Goal: Information Seeking & Learning: Check status

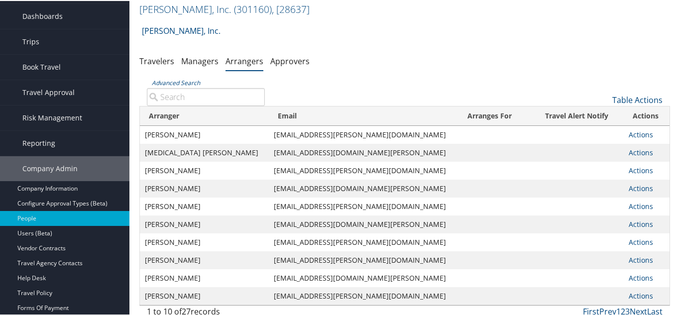
scroll to position [50, 0]
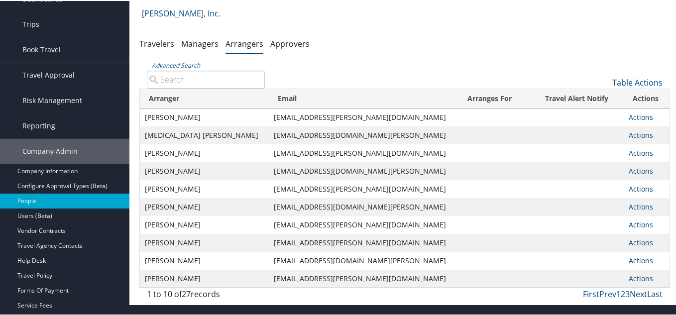
click at [632, 295] on link "Next" at bounding box center [638, 293] width 17 height 11
click at [186, 80] on input "Advanced Search" at bounding box center [206, 79] width 118 height 18
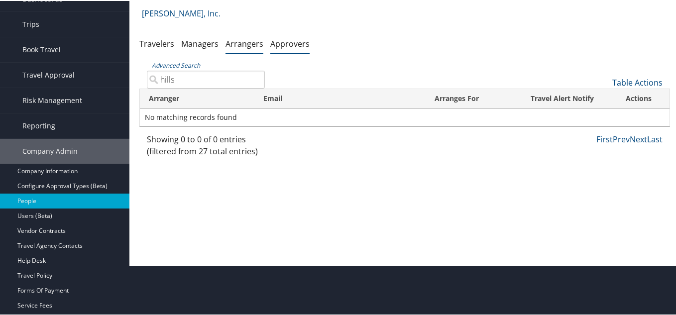
type input "hills"
click at [281, 43] on link "Approvers" at bounding box center [289, 42] width 39 height 11
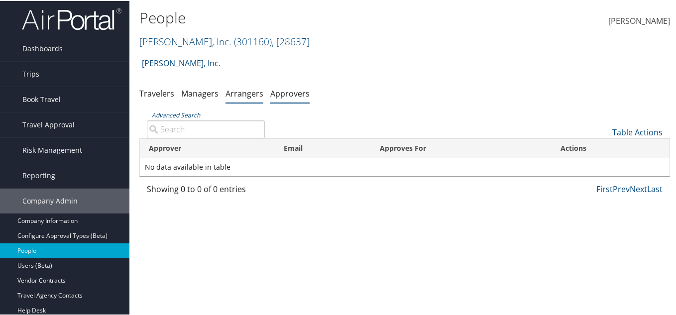
click at [235, 98] on li "Arrangers" at bounding box center [244, 93] width 38 height 18
click at [233, 92] on link "Arrangers" at bounding box center [244, 92] width 38 height 11
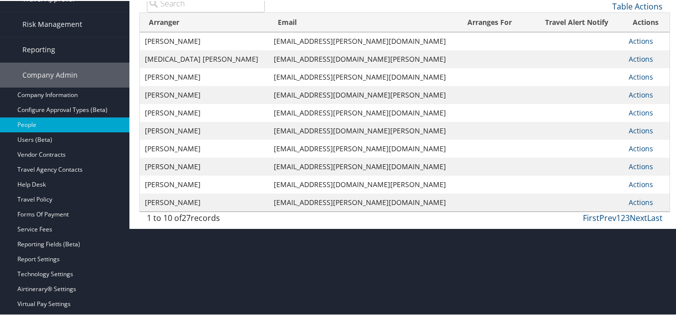
scroll to position [149, 0]
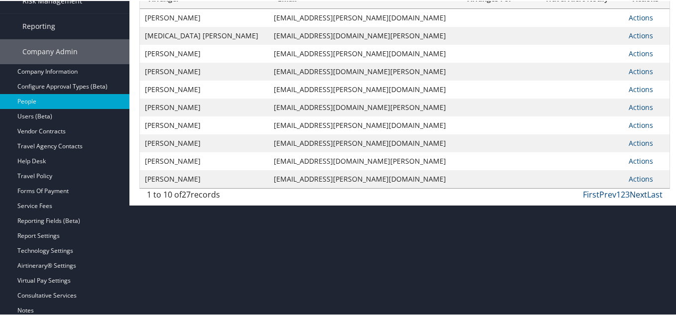
click at [633, 191] on link "Next" at bounding box center [638, 193] width 17 height 11
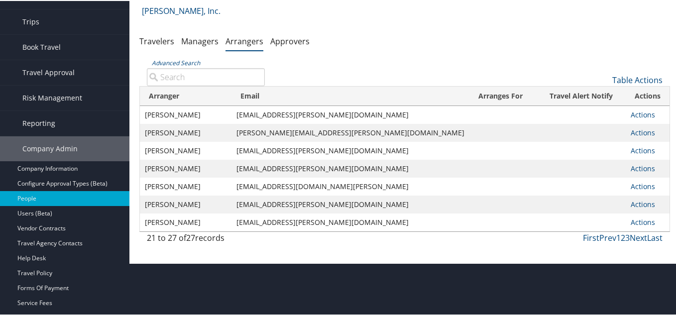
scroll to position [50, 0]
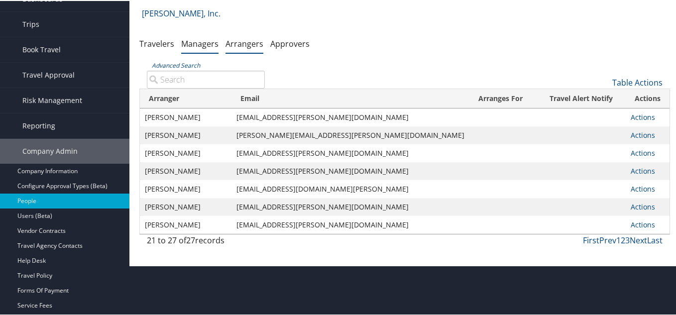
click at [198, 43] on link "Managers" at bounding box center [199, 42] width 37 height 11
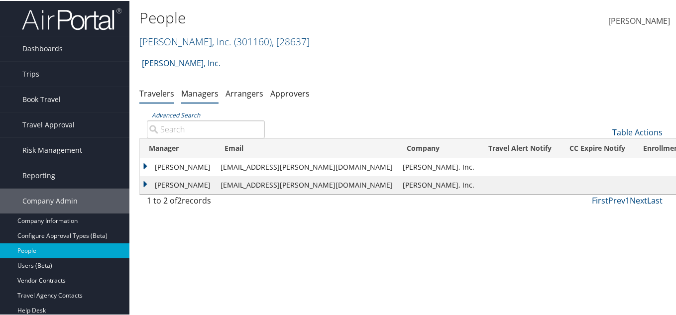
click at [163, 94] on link "Travelers" at bounding box center [156, 92] width 35 height 11
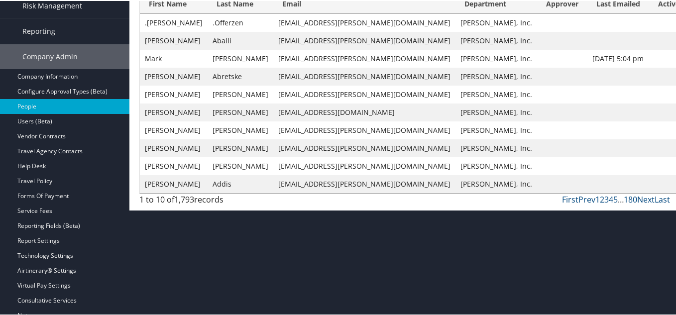
scroll to position [149, 0]
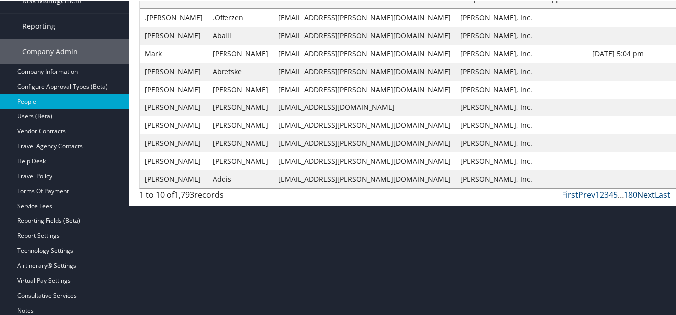
click at [637, 195] on link "Next" at bounding box center [645, 193] width 17 height 11
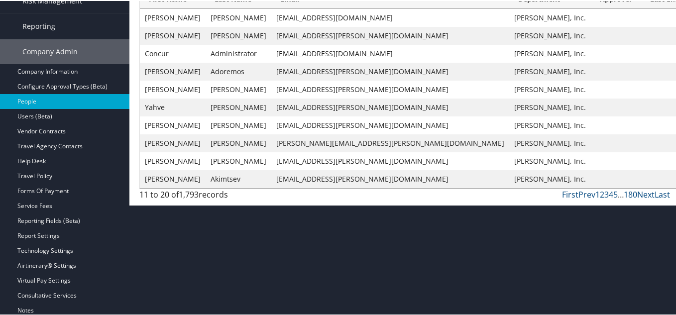
scroll to position [100, 0]
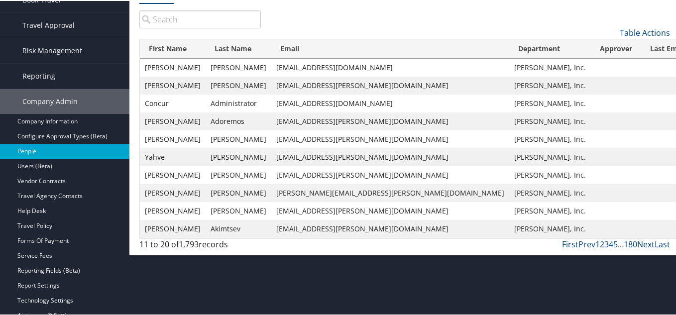
click at [639, 242] on link "Next" at bounding box center [645, 243] width 17 height 11
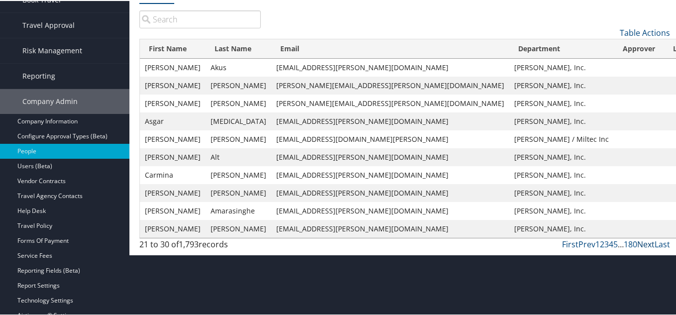
click at [639, 242] on link "Next" at bounding box center [645, 243] width 17 height 11
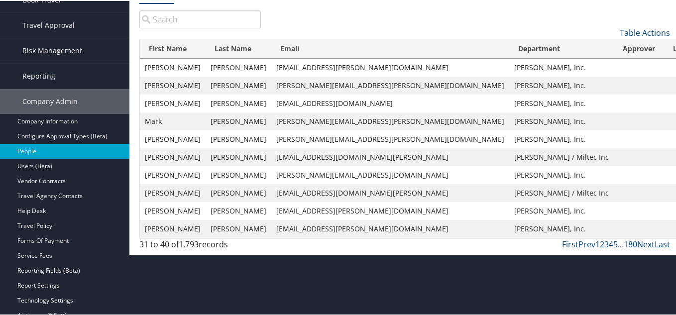
click at [639, 242] on link "Next" at bounding box center [645, 243] width 17 height 11
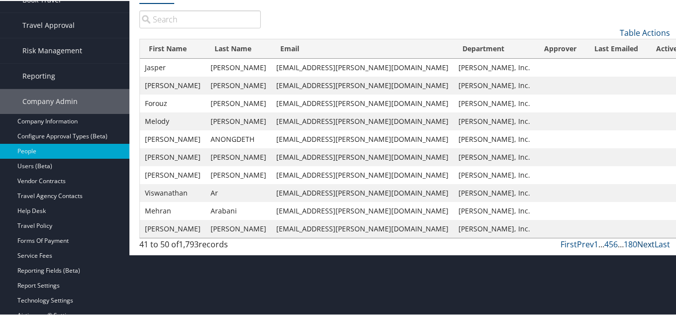
click at [639, 242] on link "Next" at bounding box center [645, 243] width 17 height 11
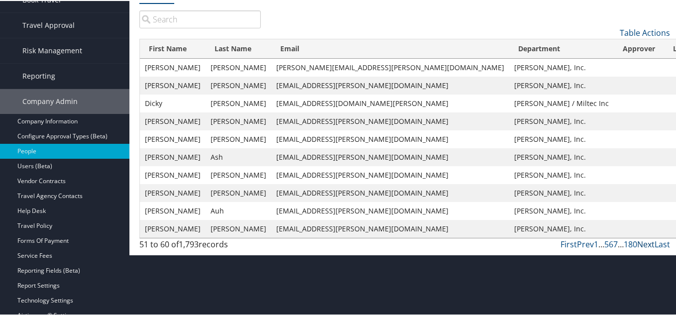
click at [639, 242] on link "Next" at bounding box center [645, 243] width 17 height 11
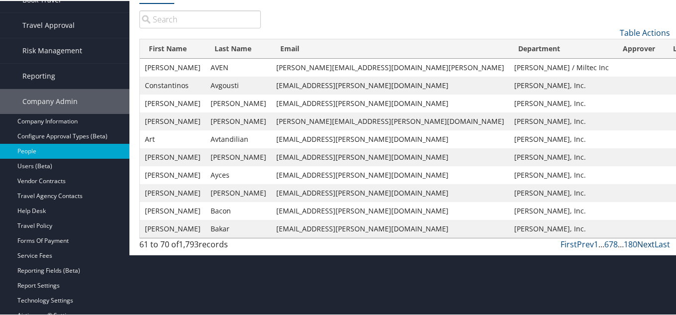
click at [639, 242] on link "Next" at bounding box center [645, 243] width 17 height 11
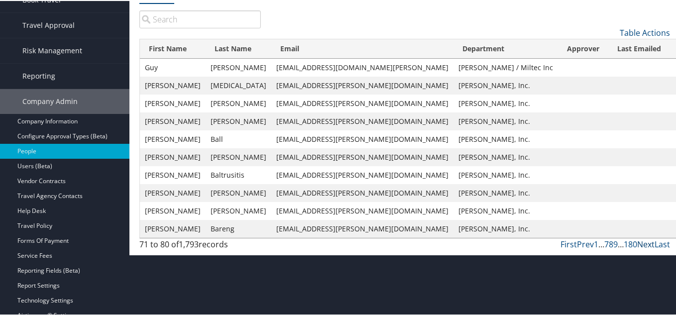
click at [639, 242] on link "Next" at bounding box center [645, 243] width 17 height 11
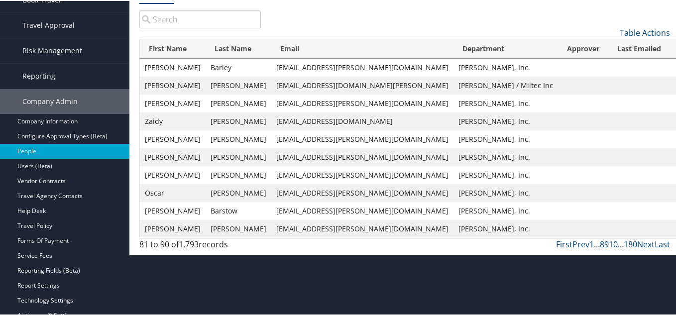
click at [206, 26] on input "search" at bounding box center [199, 18] width 121 height 18
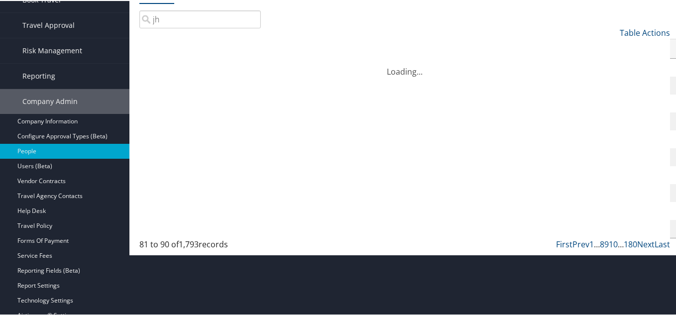
type input "j"
type input "hills"
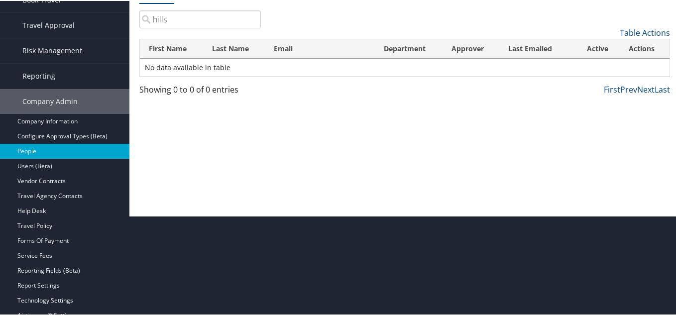
click at [252, 18] on input "hills" at bounding box center [199, 18] width 121 height 18
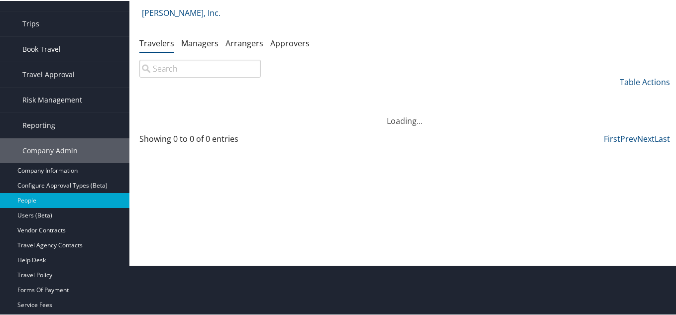
scroll to position [50, 0]
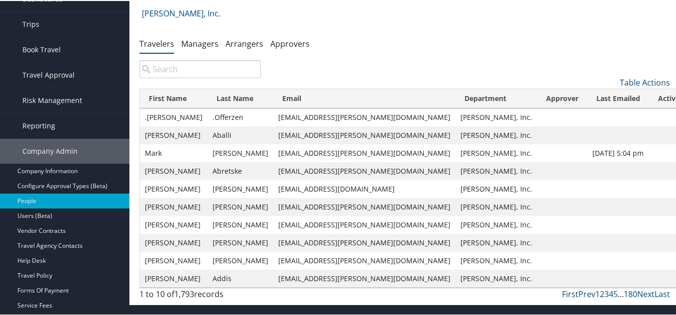
drag, startPoint x: 54, startPoint y: 105, endPoint x: 52, endPoint y: 115, distance: 9.6
click at [54, 106] on span "Risk Management" at bounding box center [52, 99] width 60 height 25
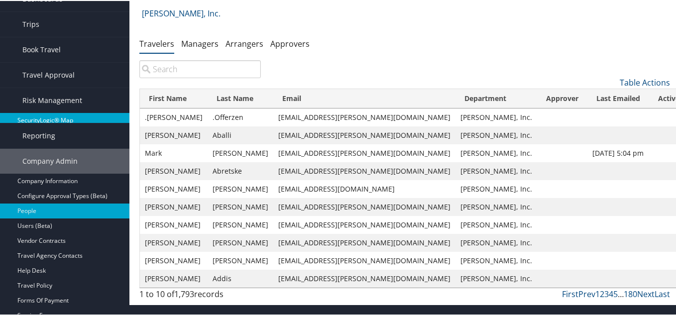
click at [52, 118] on link "SecurityLogic® Map" at bounding box center [64, 119] width 129 height 15
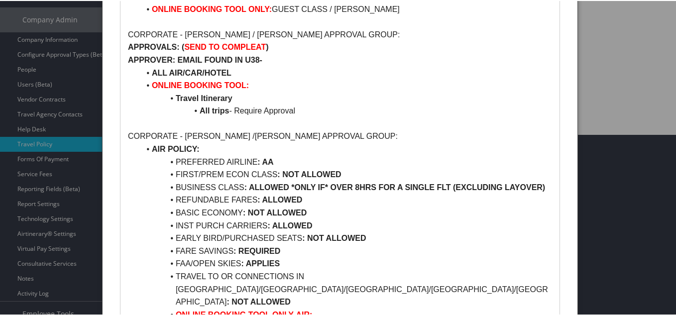
scroll to position [199, 0]
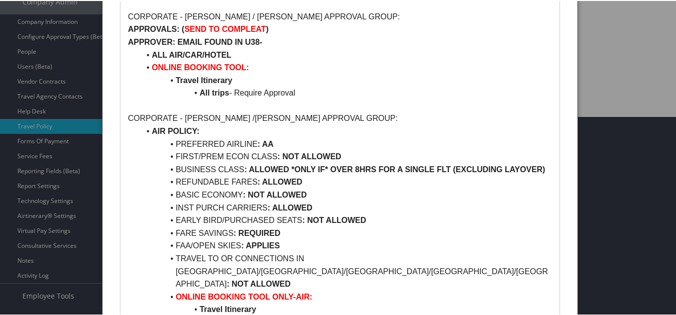
click at [81, 143] on div at bounding box center [340, 157] width 680 height 315
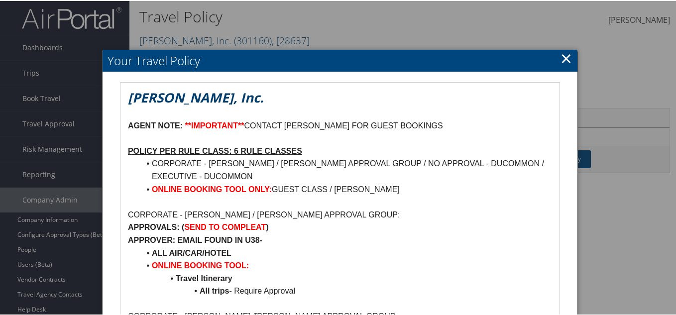
scroll to position [0, 0]
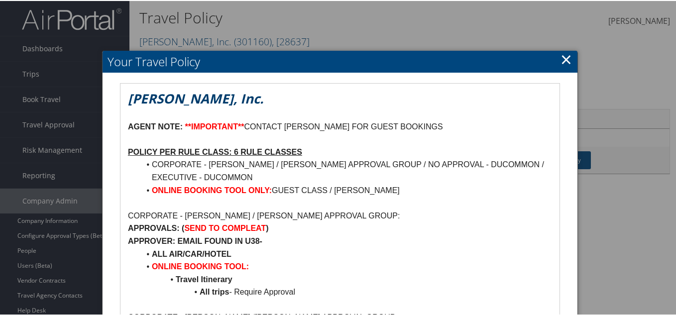
click at [563, 53] on link "×" at bounding box center [565, 58] width 11 height 20
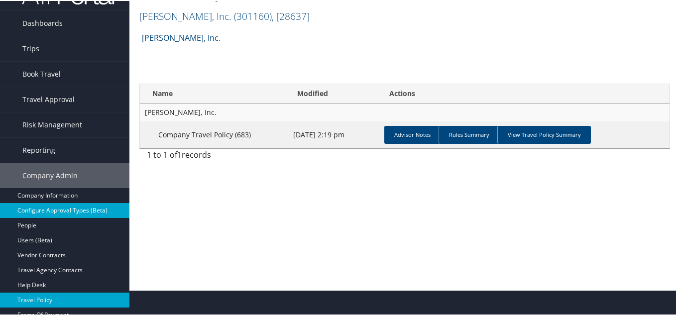
scroll to position [50, 0]
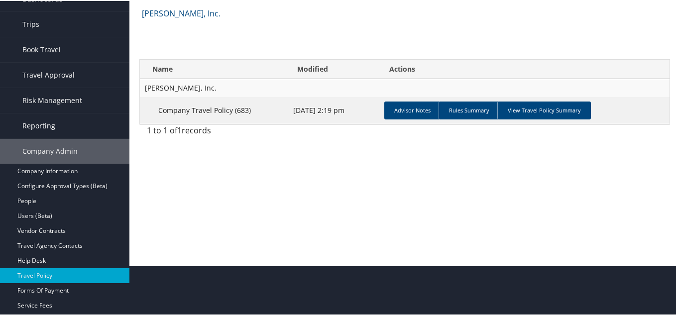
click at [23, 112] on link "Reporting" at bounding box center [64, 124] width 129 height 25
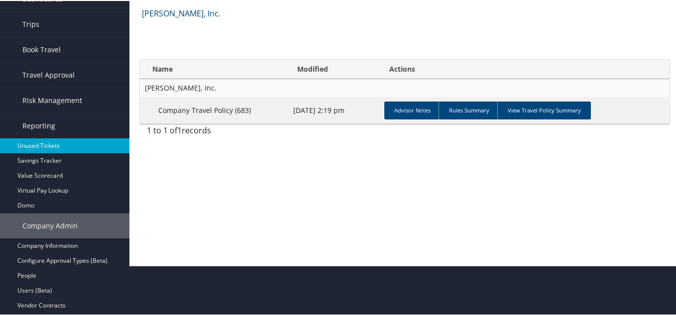
click at [47, 143] on link "Unused Tickets" at bounding box center [64, 144] width 129 height 15
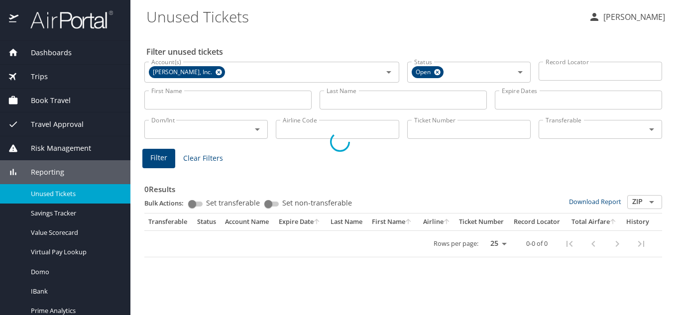
click at [186, 92] on div at bounding box center [340, 142] width 680 height 346
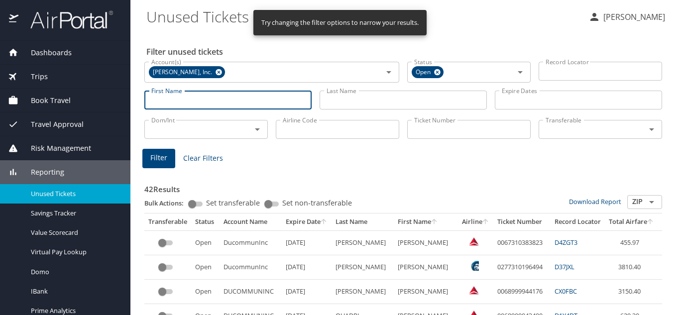
click at [187, 101] on input "First Name" at bounding box center [227, 100] width 167 height 19
paste input "Adan"
type input "Adan"
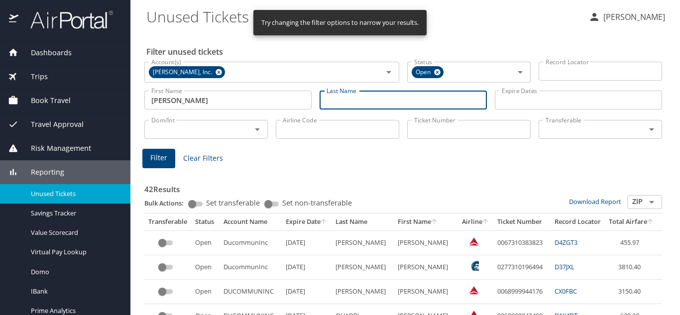
click at [407, 92] on input "Last Name" at bounding box center [402, 100] width 167 height 19
paste input "Magana"
type input "Magana"
click at [168, 158] on button "Filter" at bounding box center [158, 158] width 33 height 19
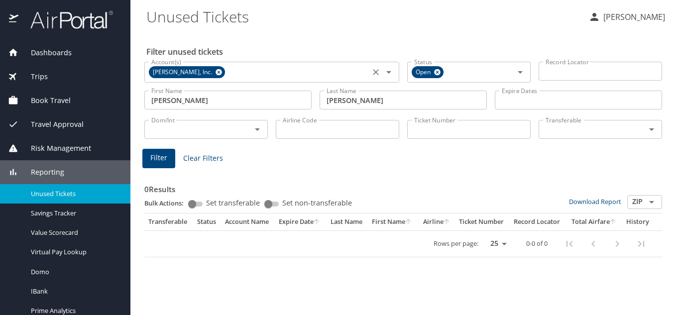
click at [215, 74] on icon at bounding box center [218, 72] width 6 height 6
click at [168, 155] on button "Filter" at bounding box center [158, 158] width 33 height 19
click at [188, 103] on input "Adan" at bounding box center [227, 100] width 167 height 19
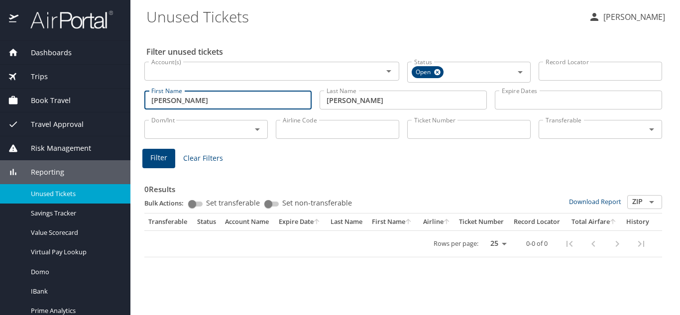
click at [188, 103] on input "Adan" at bounding box center [227, 100] width 167 height 19
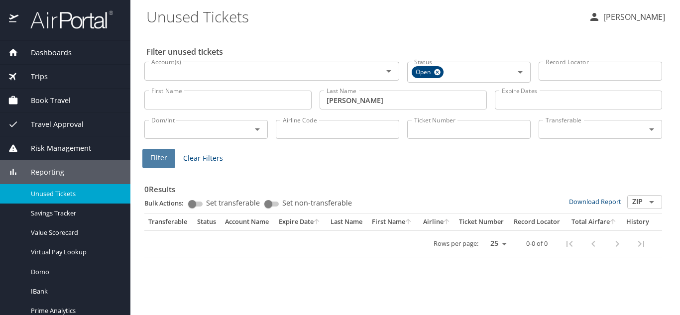
click at [167, 154] on button "Filter" at bounding box center [158, 158] width 33 height 19
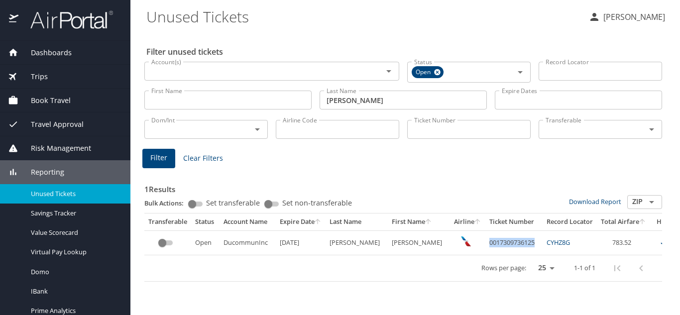
drag, startPoint x: 449, startPoint y: 244, endPoint x: 499, endPoint y: 241, distance: 49.9
click at [499, 241] on td "0017309736125" at bounding box center [513, 242] width 57 height 24
copy td "0017309736125"
click at [62, 84] on div "Trips" at bounding box center [65, 77] width 130 height 24
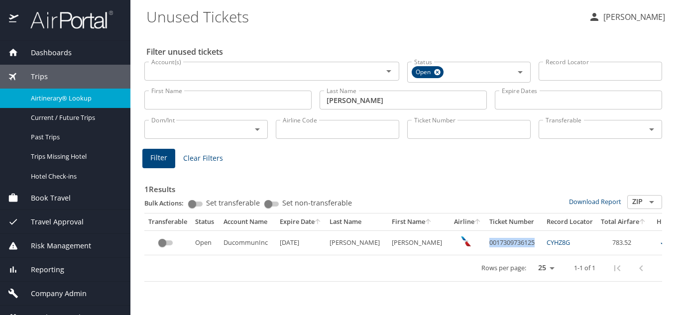
click at [46, 102] on span "Airtinerary® Lookup" at bounding box center [75, 98] width 88 height 9
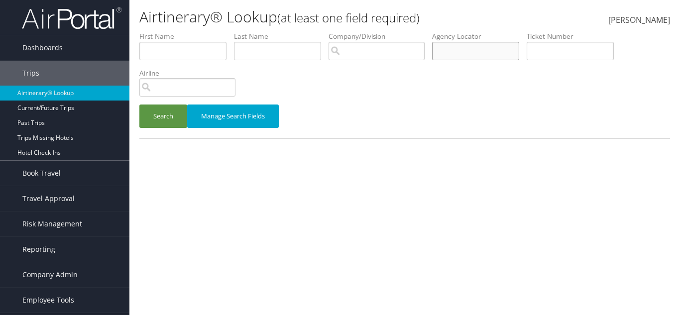
click at [468, 46] on input "text" at bounding box center [475, 51] width 87 height 18
paste input "QNJFSE"
click at [174, 121] on button "Search" at bounding box center [163, 116] width 48 height 23
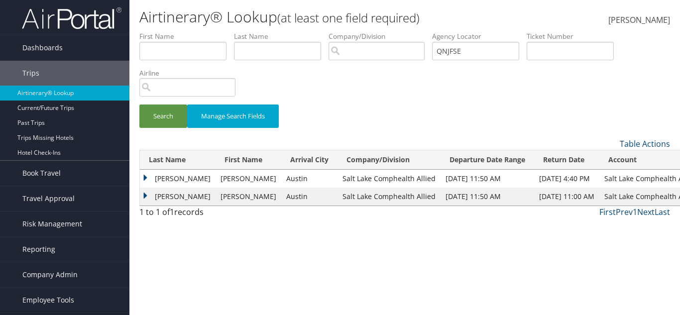
click at [221, 180] on td "Moises" at bounding box center [248, 179] width 66 height 18
click at [166, 183] on td "Gutierrez" at bounding box center [178, 179] width 76 height 18
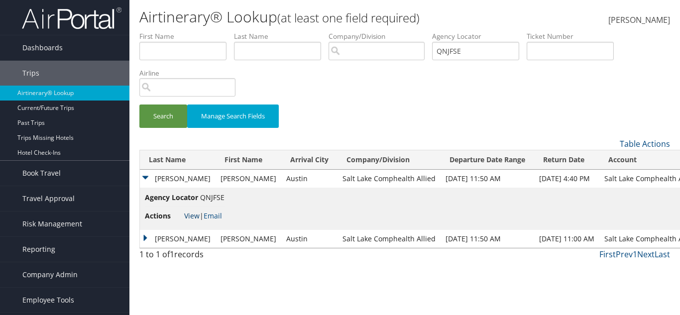
click at [189, 213] on link "View" at bounding box center [191, 215] width 15 height 9
click at [190, 236] on td "Gutierrez" at bounding box center [178, 239] width 76 height 18
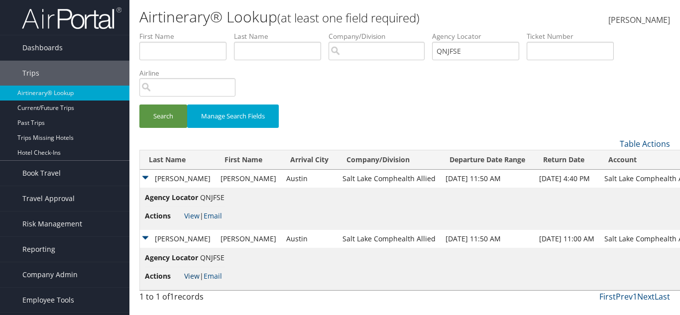
click at [189, 275] on link "View" at bounding box center [191, 275] width 15 height 9
click at [476, 51] on input "QNJFSE" at bounding box center [475, 51] width 87 height 18
click at [297, 59] on input "text" at bounding box center [277, 51] width 87 height 18
click at [481, 51] on input "QNJFSE" at bounding box center [475, 51] width 87 height 18
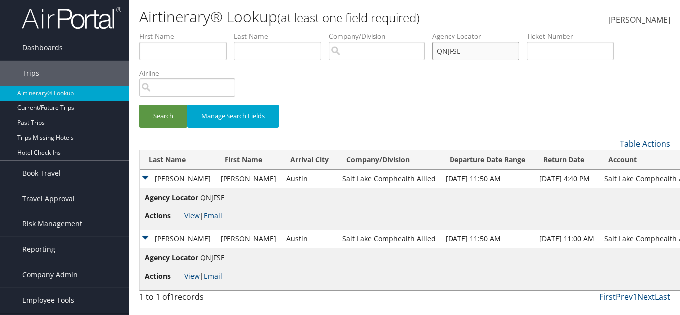
click at [482, 51] on input "QNJFSE" at bounding box center [475, 51] width 87 height 18
paste input "D9MTGD"
type input "D9MTGD"
click at [159, 118] on button "Search" at bounding box center [163, 116] width 48 height 23
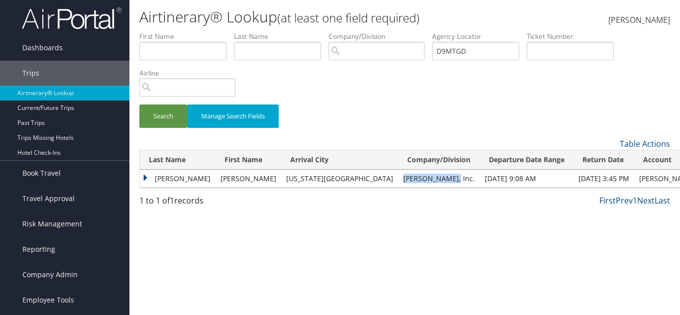
drag, startPoint x: 331, startPoint y: 178, endPoint x: 394, endPoint y: 178, distance: 62.7
click at [398, 178] on td "Ducommun, Inc." at bounding box center [439, 179] width 82 height 18
copy td "Ducommun, Inc."
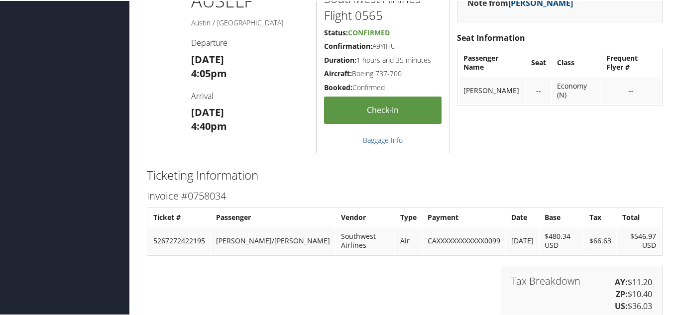
scroll to position [1294, 0]
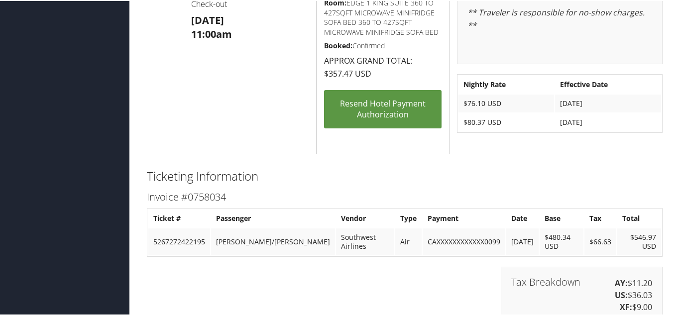
scroll to position [1344, 0]
